Goal: Task Accomplishment & Management: Manage account settings

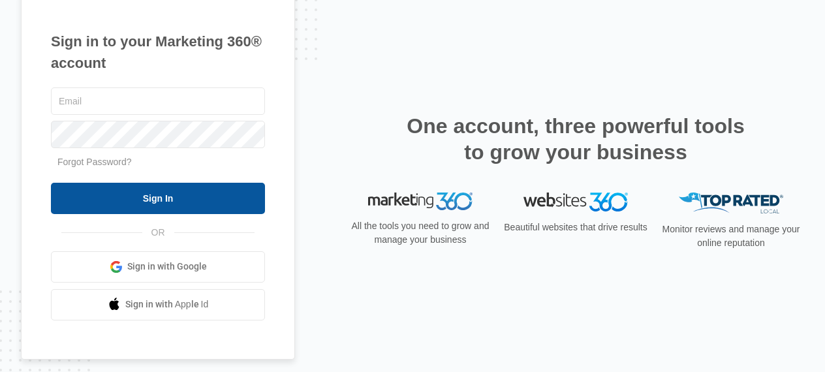
type input "[EMAIL_ADDRESS][DOMAIN_NAME]"
click at [193, 200] on input "Sign In" at bounding box center [158, 198] width 214 height 31
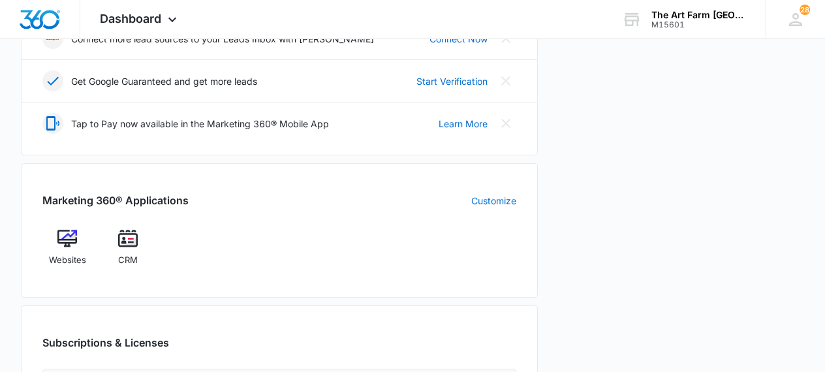
scroll to position [386, 0]
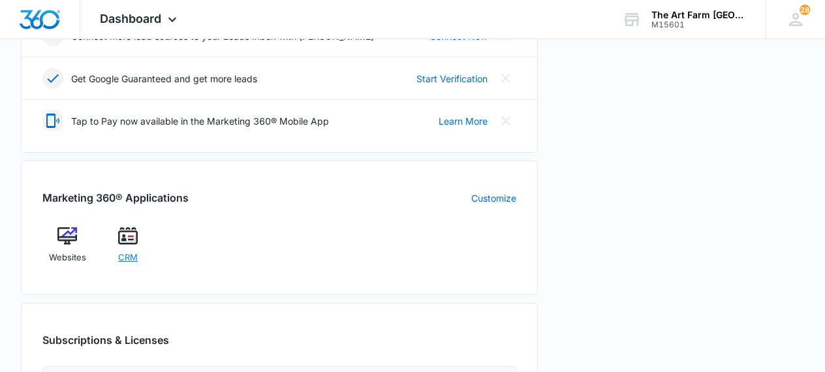
click at [132, 255] on span "CRM" at bounding box center [128, 257] width 20 height 13
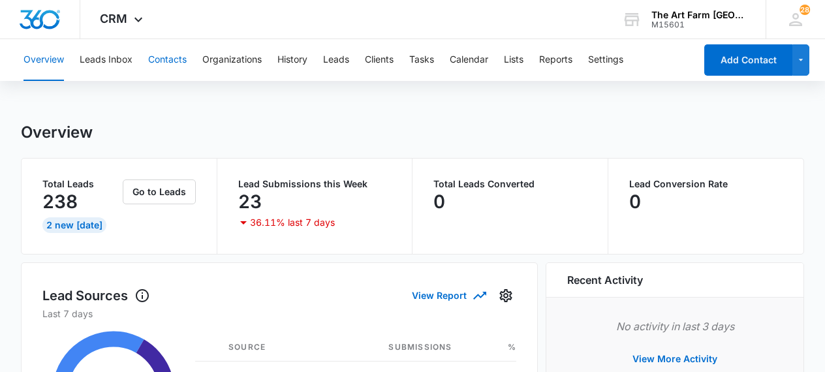
click at [178, 63] on button "Contacts" at bounding box center [167, 60] width 38 height 42
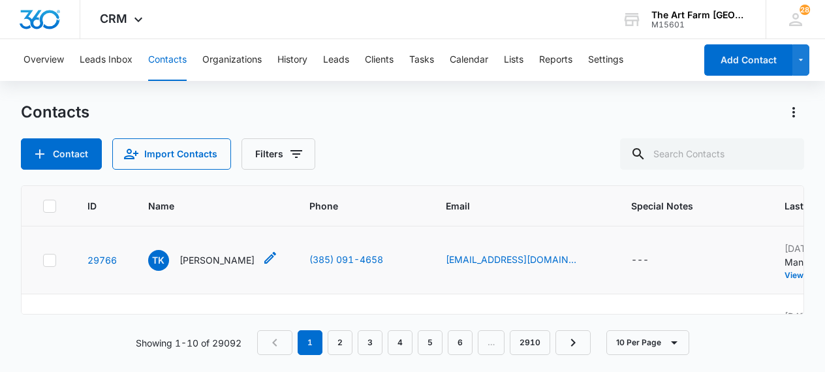
click at [213, 262] on p "[PERSON_NAME]" at bounding box center [216, 260] width 75 height 14
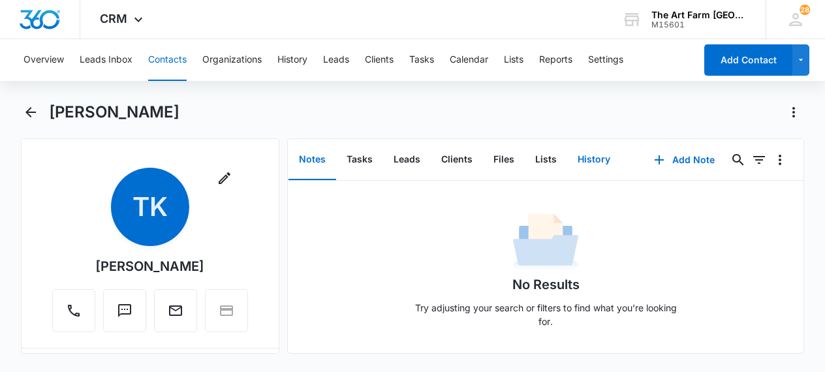
click at [587, 162] on button "History" at bounding box center [594, 160] width 54 height 40
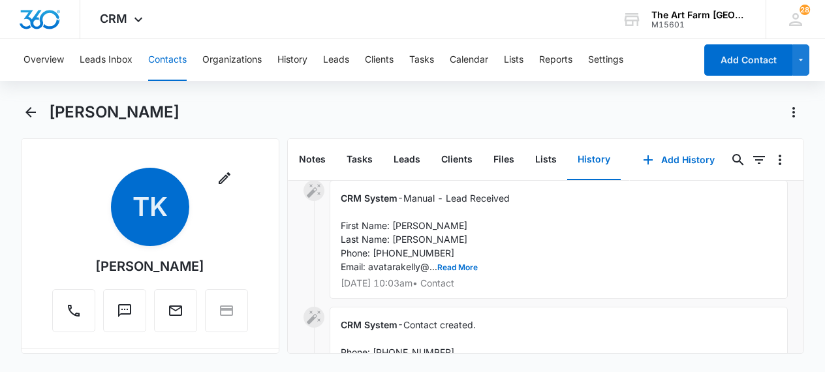
scroll to position [76, 0]
click at [32, 114] on icon "Back" at bounding box center [31, 112] width 16 height 16
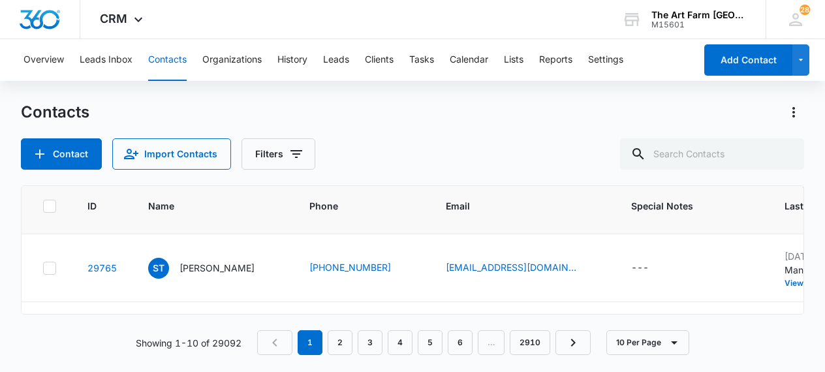
scroll to position [63, 0]
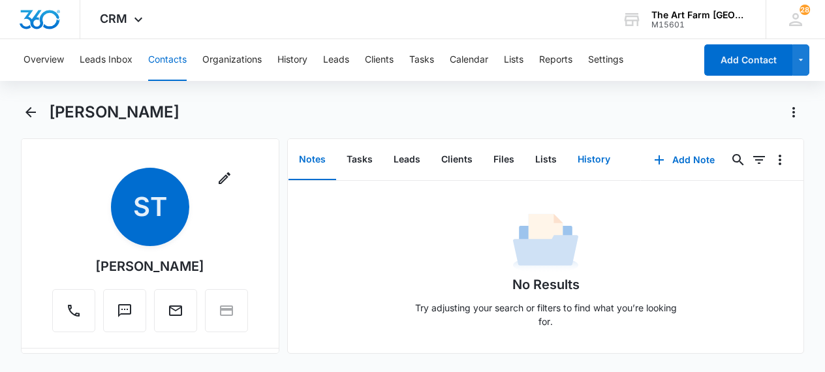
click at [584, 164] on button "History" at bounding box center [594, 160] width 54 height 40
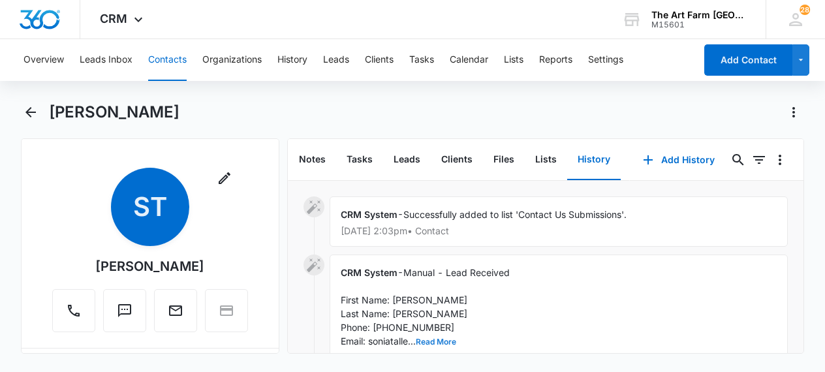
click at [446, 343] on button "Read More" at bounding box center [436, 342] width 40 height 8
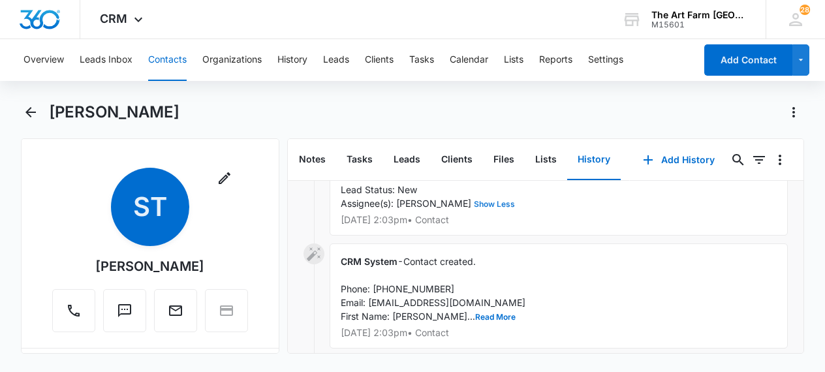
scroll to position [183, 0]
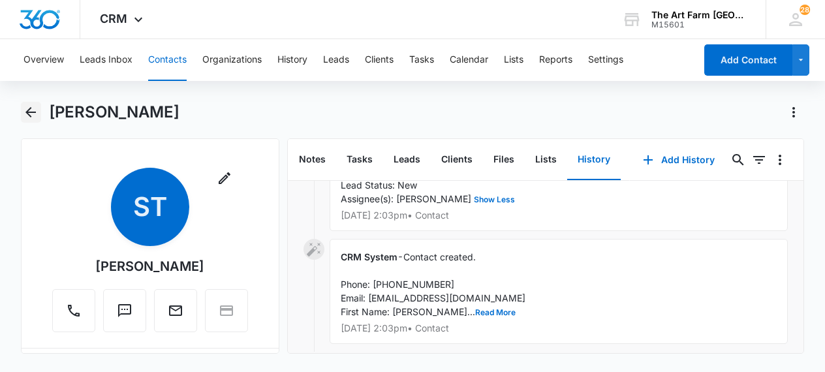
click at [30, 118] on icon "Back" at bounding box center [31, 112] width 16 height 16
